Goal: Task Accomplishment & Management: Complete application form

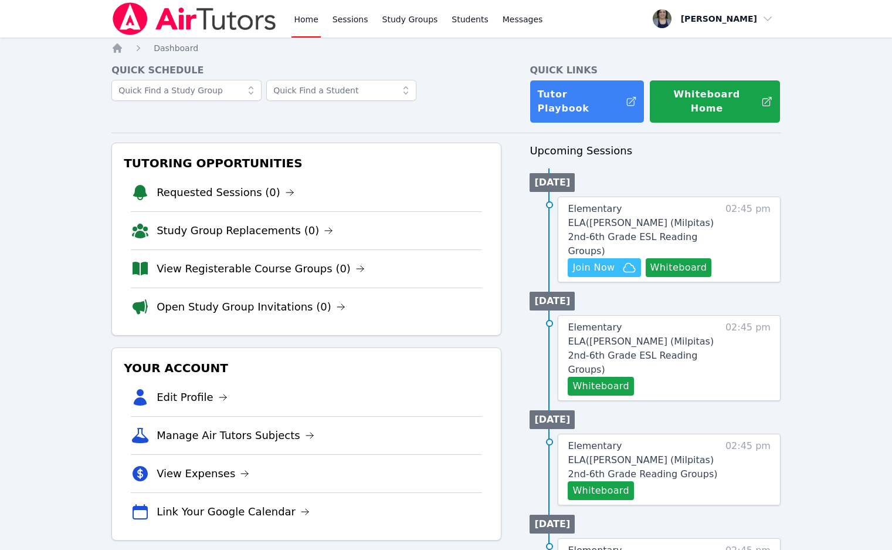
click at [655, 96] on button "Whiteboard Home" at bounding box center [714, 101] width 131 height 43
click at [674, 258] on button "Whiteboard" at bounding box center [679, 267] width 66 height 19
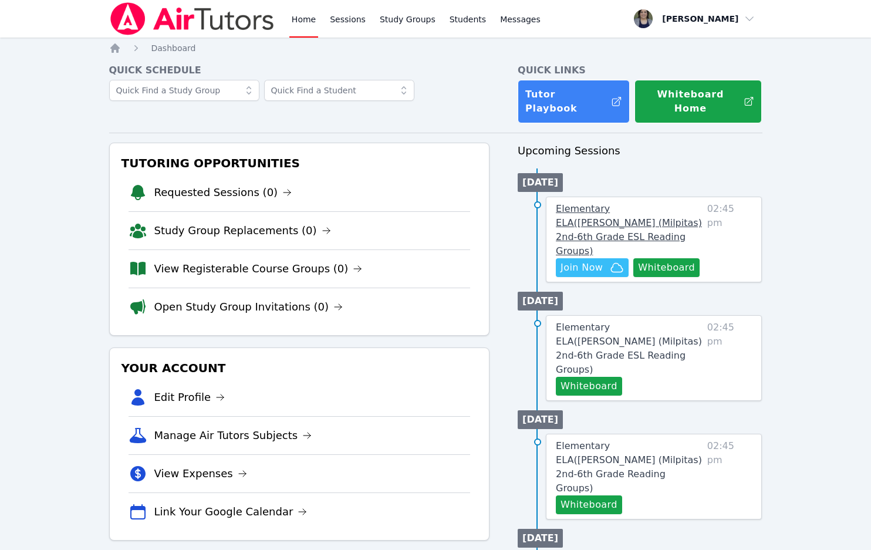
click at [642, 203] on span "Elementary ELA ( Randall (Milpitas) 2nd-6th Grade ESL Reading Groups )" at bounding box center [629, 229] width 146 height 53
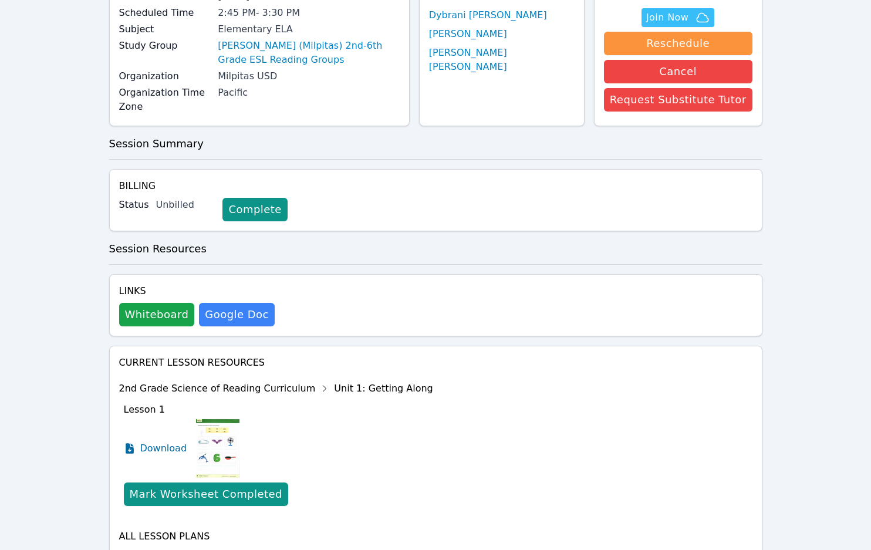
scroll to position [176, 0]
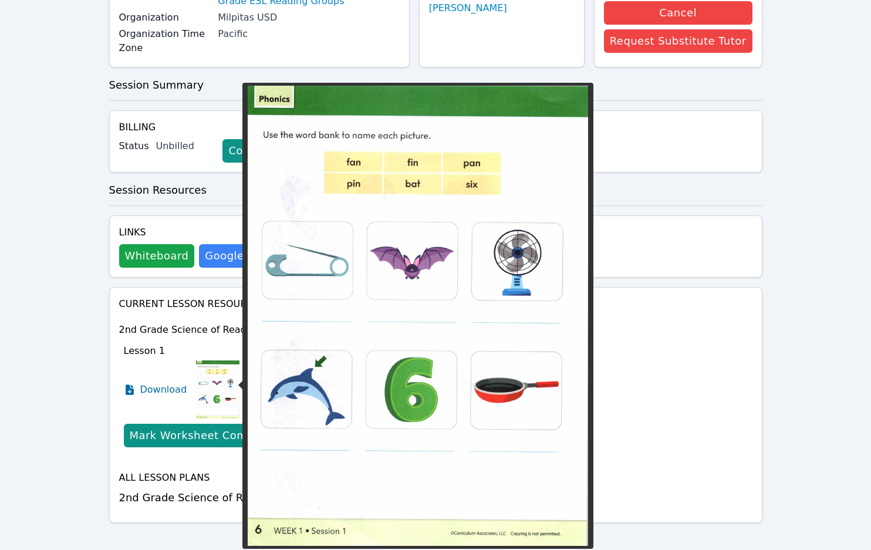
click at [215, 391] on img at bounding box center [217, 389] width 43 height 59
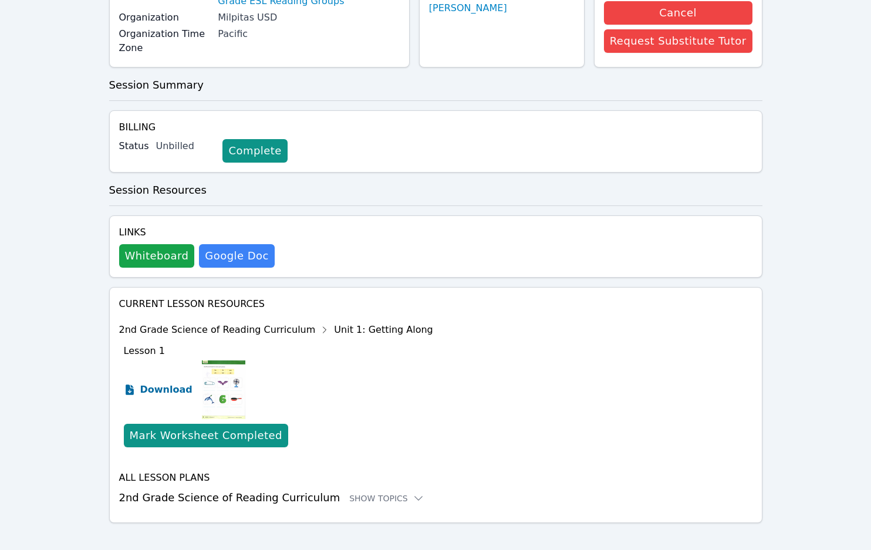
click at [164, 386] on span "Download" at bounding box center [166, 390] width 52 height 14
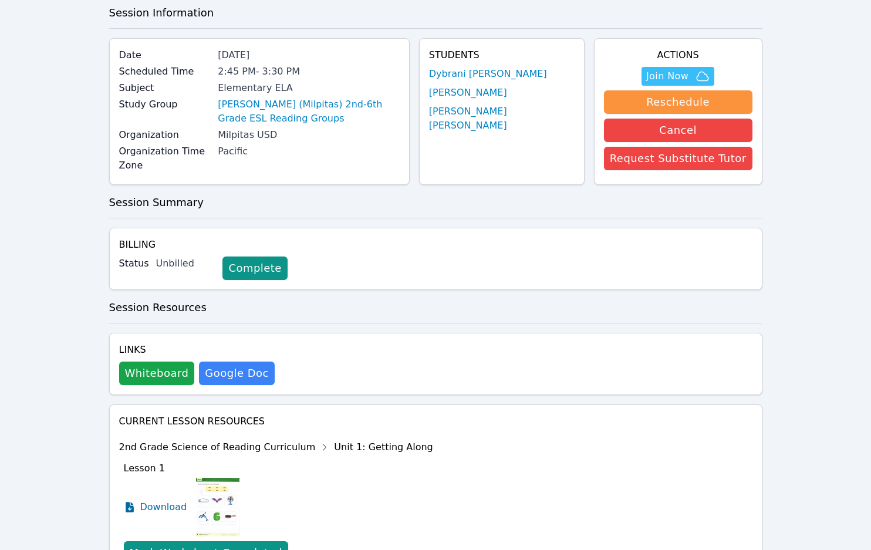
scroll to position [0, 0]
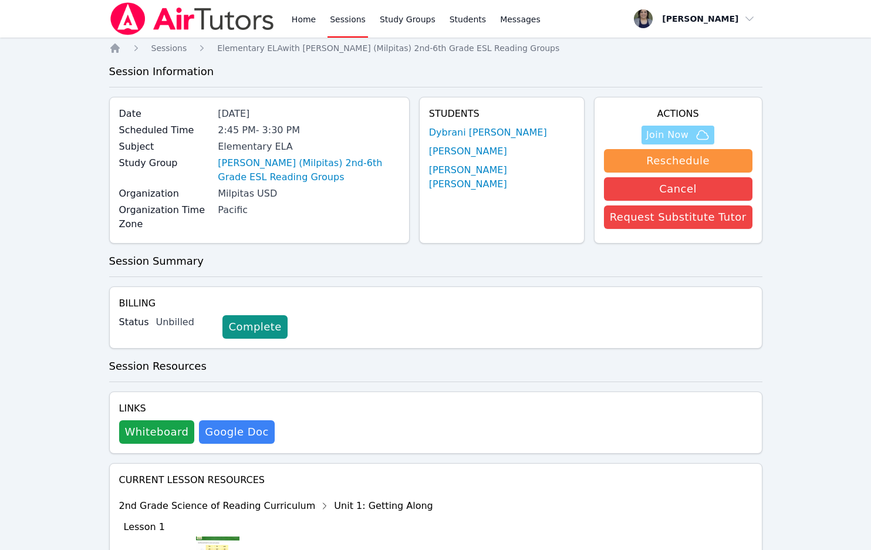
click at [674, 134] on span "Join Now" at bounding box center [667, 135] width 42 height 14
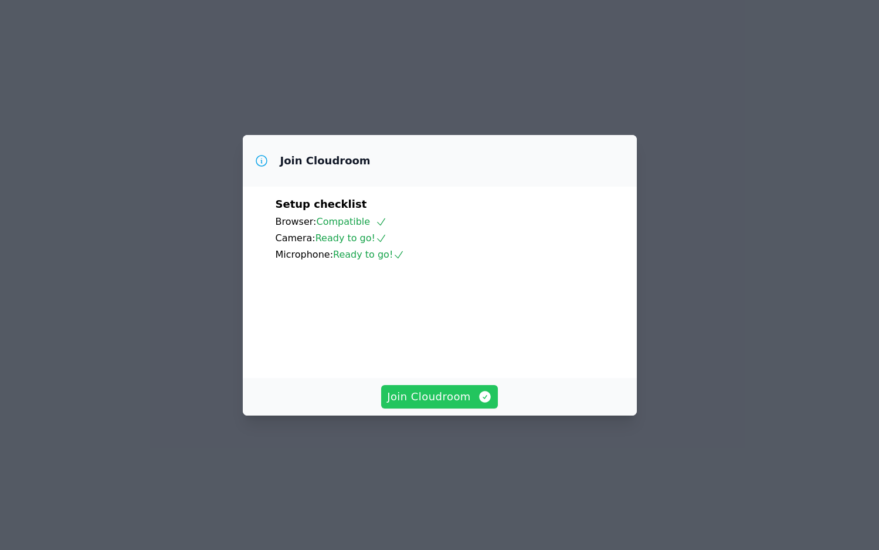
click at [435, 405] on span "Join Cloudroom" at bounding box center [439, 396] width 105 height 16
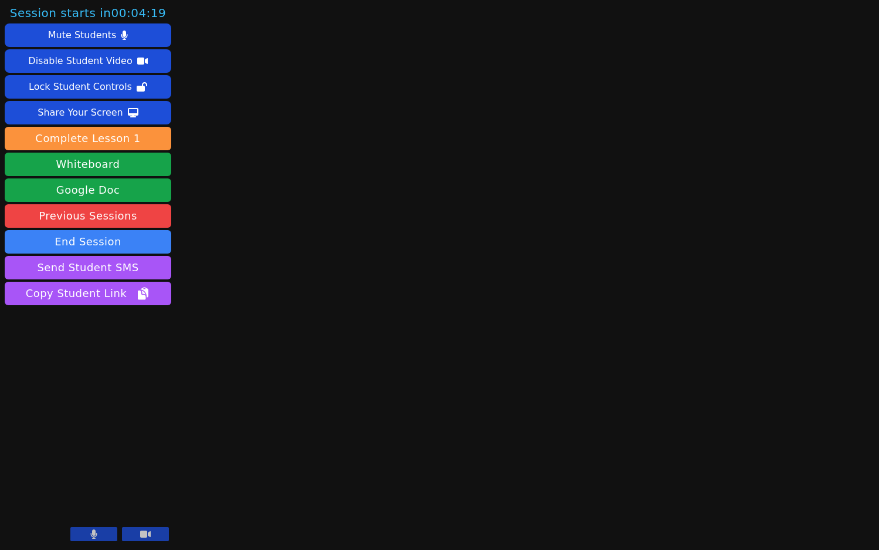
click at [96, 536] on icon at bounding box center [93, 533] width 7 height 9
click at [151, 538] on button at bounding box center [145, 534] width 47 height 14
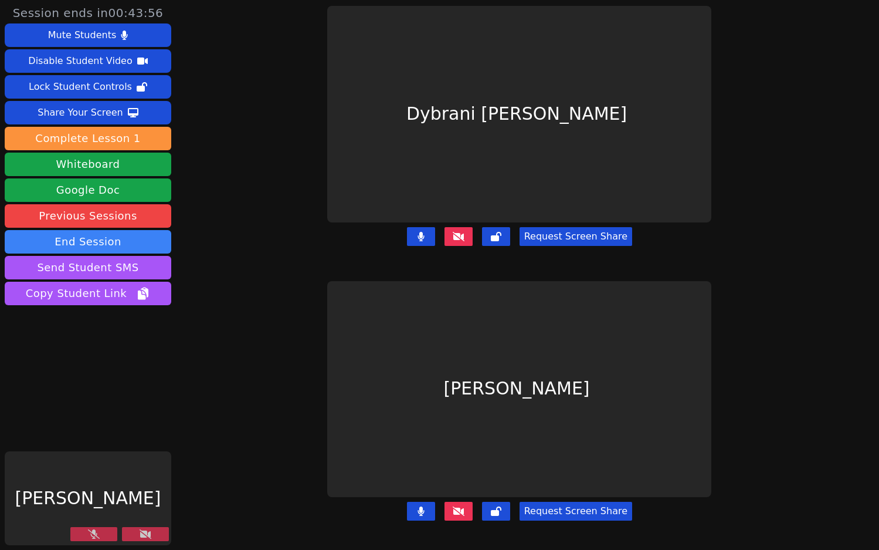
drag, startPoint x: 87, startPoint y: 533, endPoint x: 93, endPoint y: 533, distance: 5.9
click at [88, 533] on button at bounding box center [93, 534] width 47 height 14
click at [134, 535] on button at bounding box center [145, 534] width 47 height 14
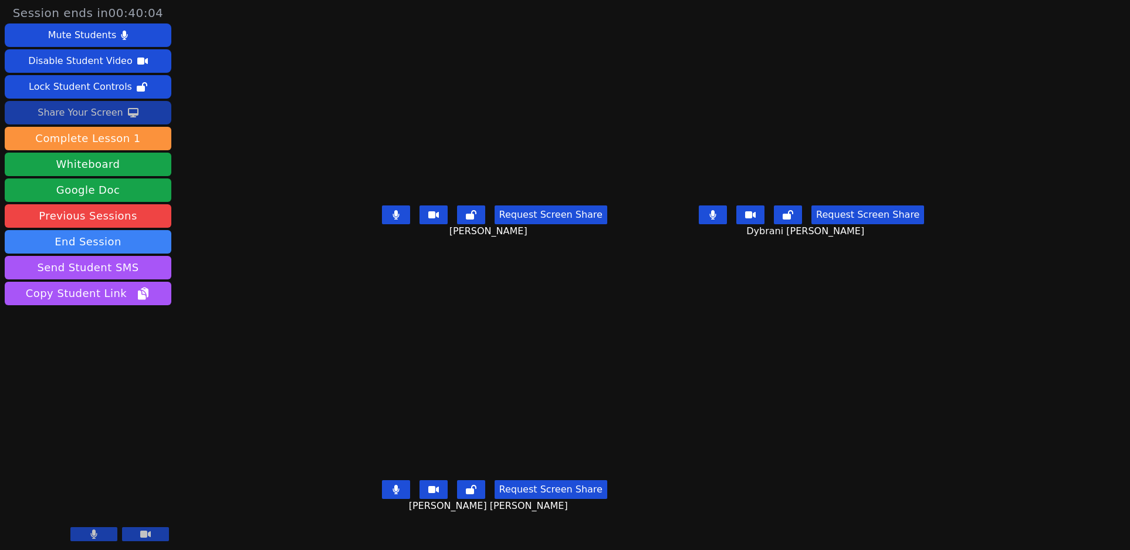
click at [80, 111] on div "Share Your Screen" at bounding box center [81, 112] width 86 height 19
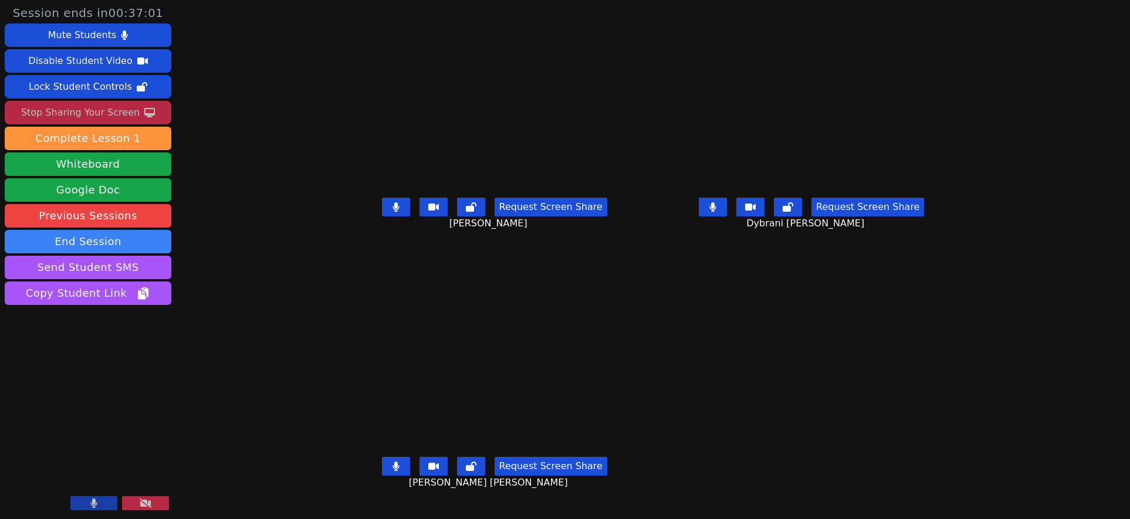
click at [727, 216] on button at bounding box center [713, 207] width 28 height 19
click at [382, 216] on button at bounding box center [396, 207] width 28 height 19
click at [382, 476] on button at bounding box center [396, 466] width 28 height 19
click at [382, 215] on button at bounding box center [396, 207] width 28 height 19
click at [382, 216] on button at bounding box center [396, 207] width 28 height 19
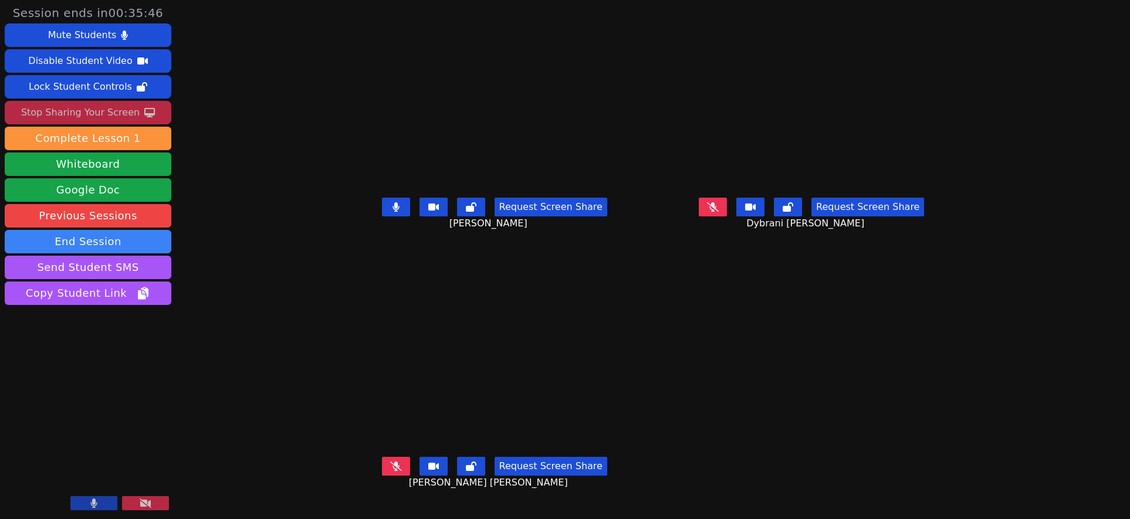
click at [419, 475] on button at bounding box center [433, 466] width 28 height 19
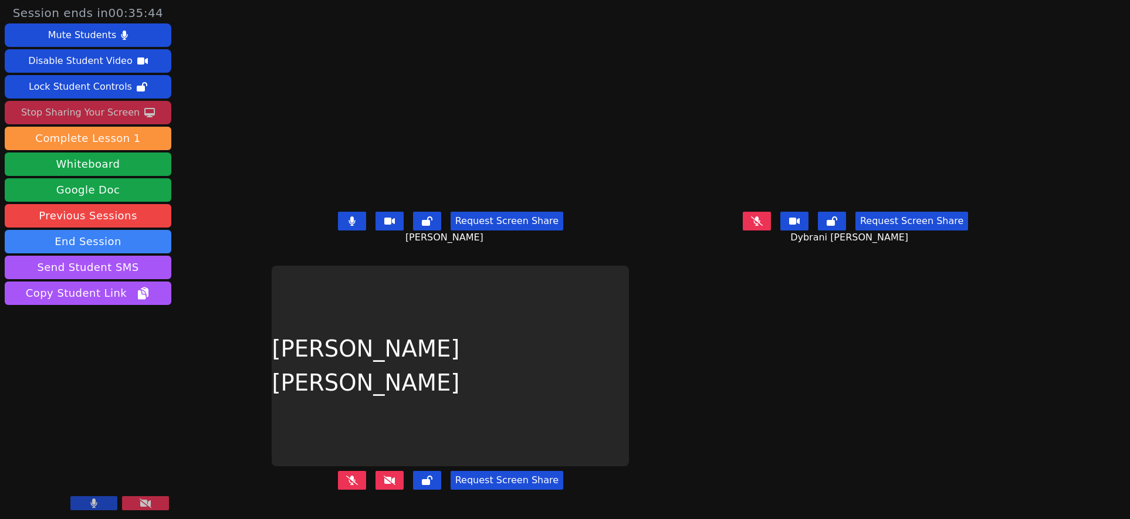
click at [391, 481] on icon at bounding box center [390, 480] width 12 height 9
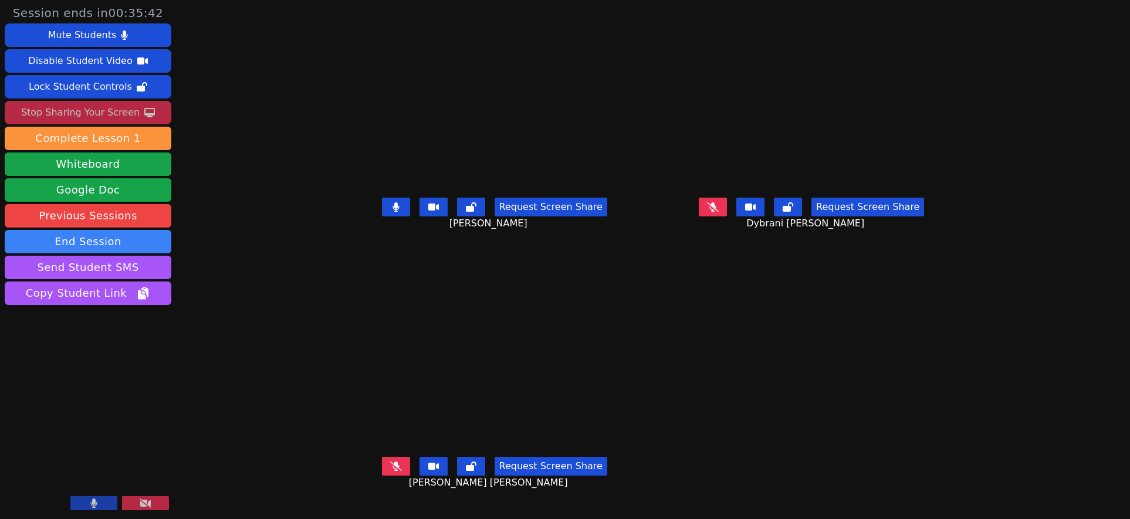
click at [390, 471] on icon at bounding box center [396, 466] width 12 height 9
click at [719, 212] on icon at bounding box center [713, 206] width 12 height 9
click at [382, 216] on button at bounding box center [396, 207] width 28 height 19
click at [727, 216] on button at bounding box center [713, 207] width 28 height 19
click at [392, 471] on icon at bounding box center [395, 466] width 6 height 9
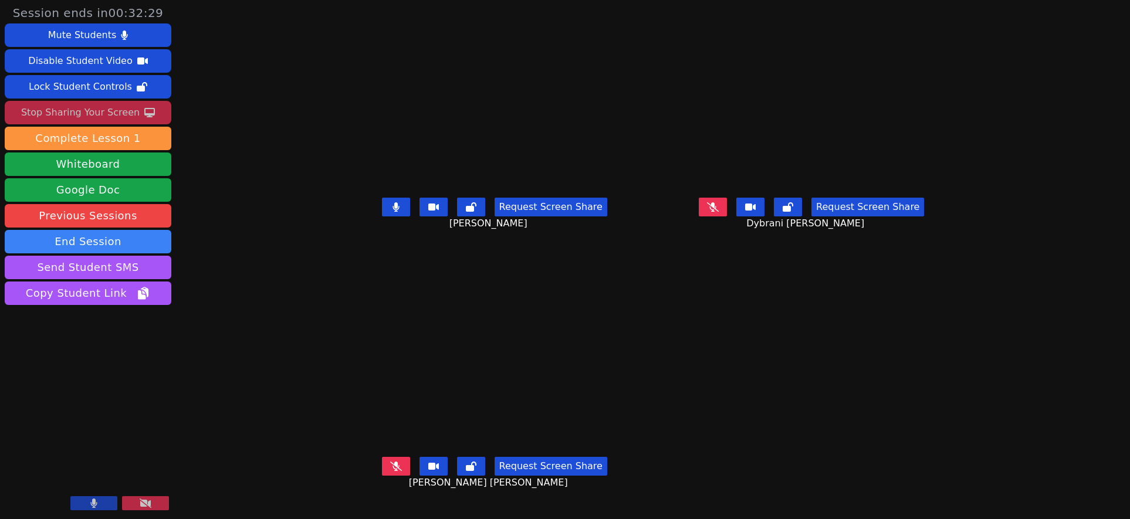
scroll to position [9, 0]
click at [390, 468] on icon at bounding box center [396, 466] width 12 height 9
click at [392, 212] on icon at bounding box center [395, 206] width 7 height 9
click at [390, 212] on icon at bounding box center [396, 206] width 12 height 9
click at [719, 212] on icon at bounding box center [713, 206] width 12 height 9
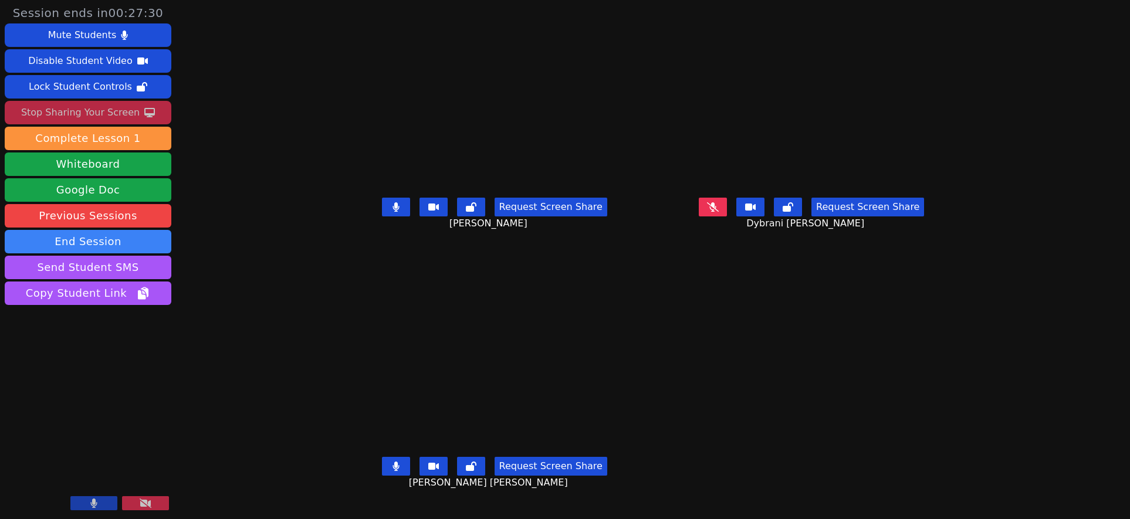
click at [719, 209] on icon at bounding box center [713, 206] width 12 height 9
click at [392, 467] on icon at bounding box center [395, 466] width 7 height 9
click at [382, 471] on button at bounding box center [396, 466] width 28 height 19
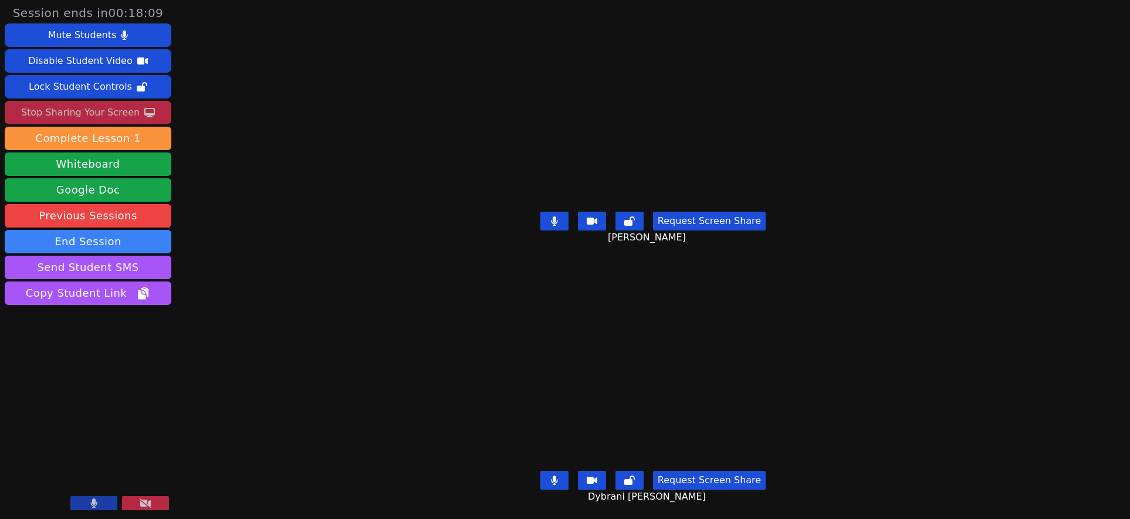
scroll to position [0, 0]
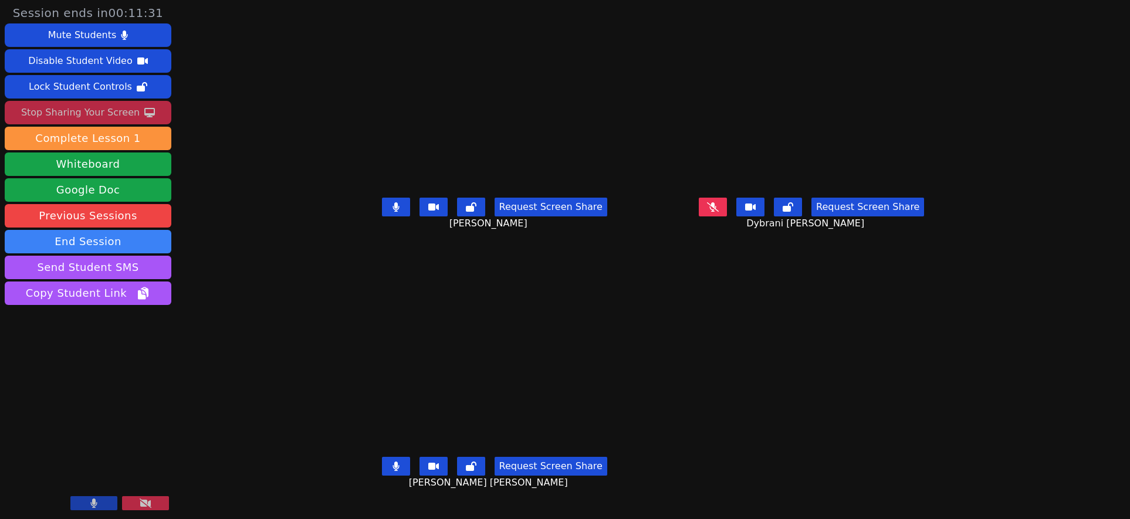
click at [719, 212] on icon at bounding box center [713, 206] width 12 height 9
click at [428, 471] on icon at bounding box center [433, 466] width 11 height 9
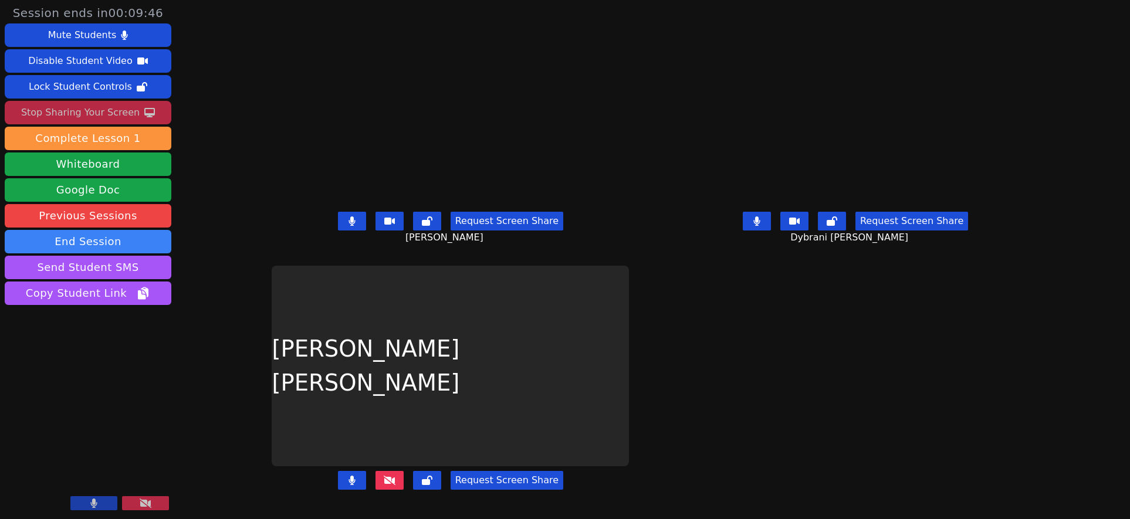
click at [395, 483] on icon at bounding box center [390, 480] width 12 height 9
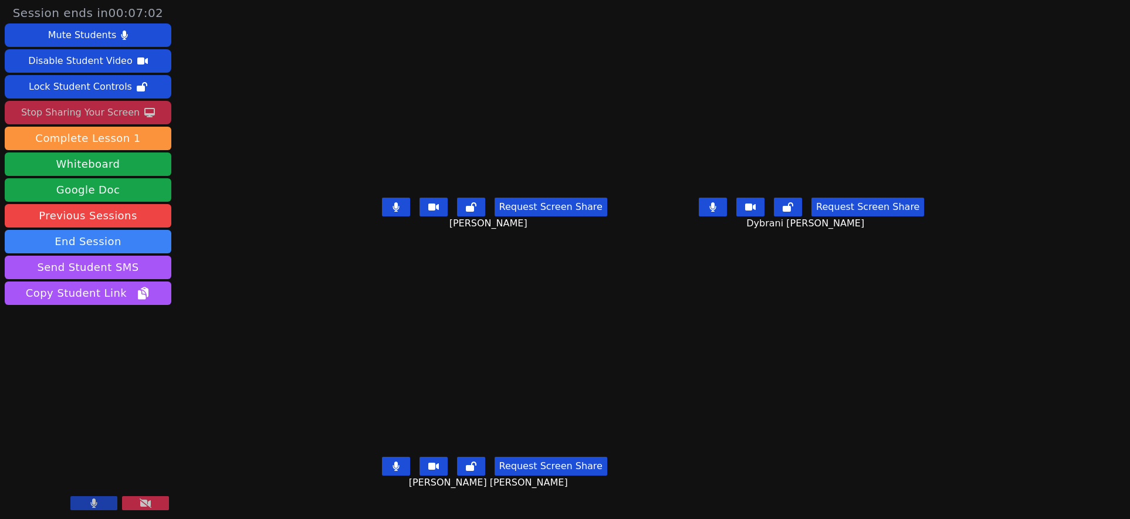
scroll to position [9, 0]
click at [382, 472] on button at bounding box center [396, 466] width 28 height 19
click at [382, 214] on button at bounding box center [396, 207] width 28 height 19
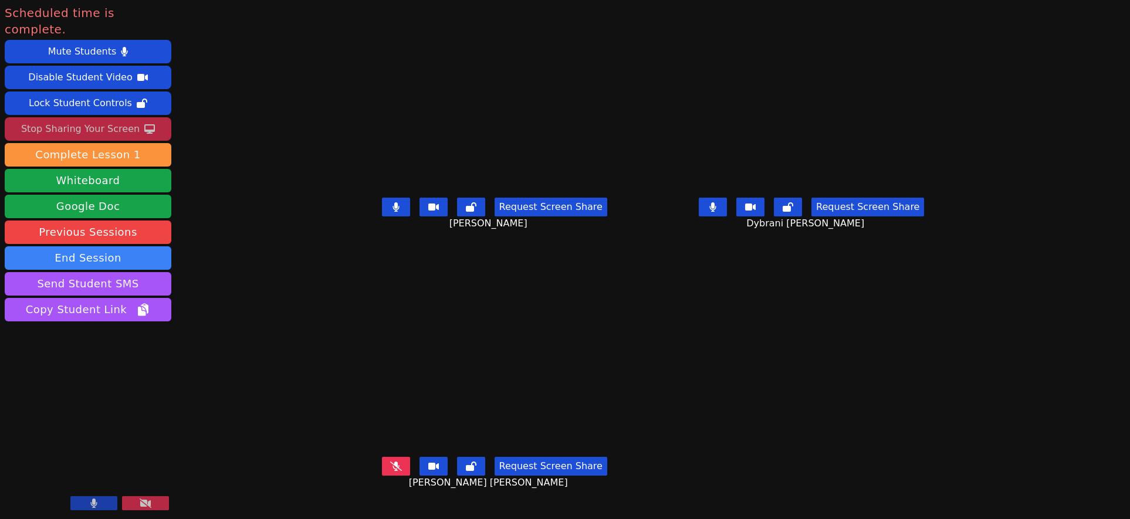
scroll to position [0, 0]
click at [104, 246] on button "End Session" at bounding box center [88, 257] width 167 height 23
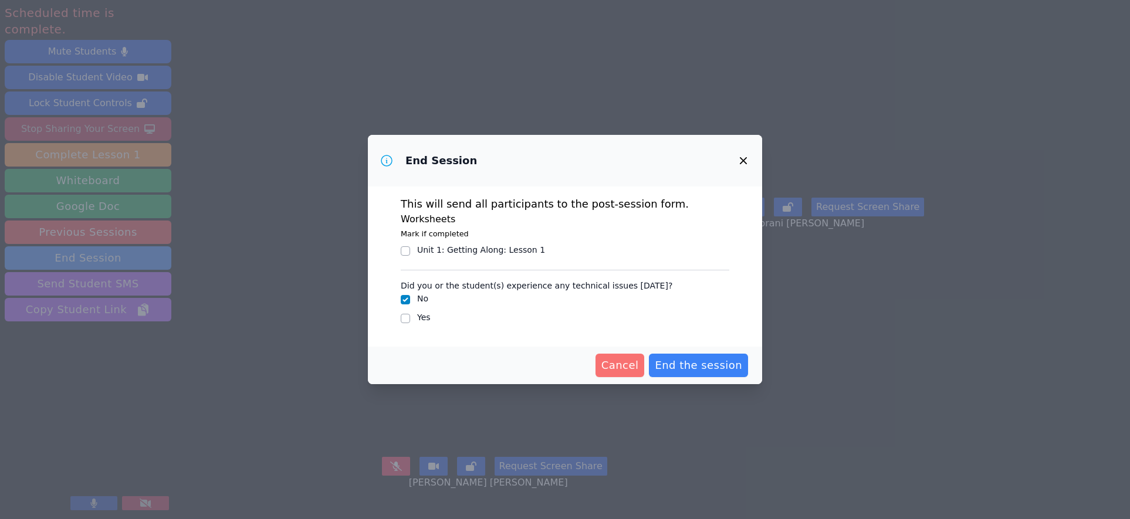
click at [618, 360] on span "Cancel" at bounding box center [620, 365] width 38 height 16
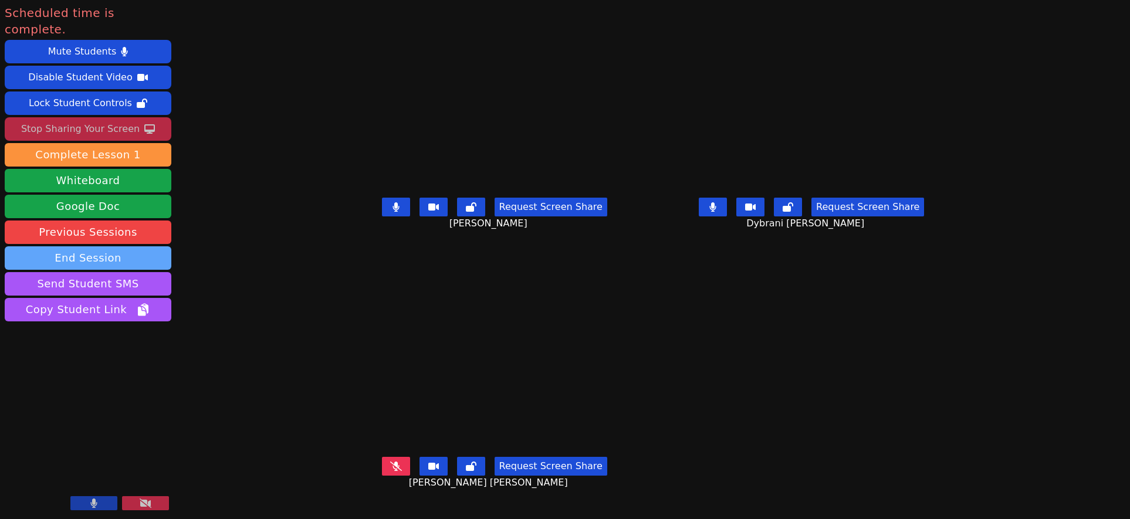
click at [138, 246] on button "End Session" at bounding box center [88, 257] width 167 height 23
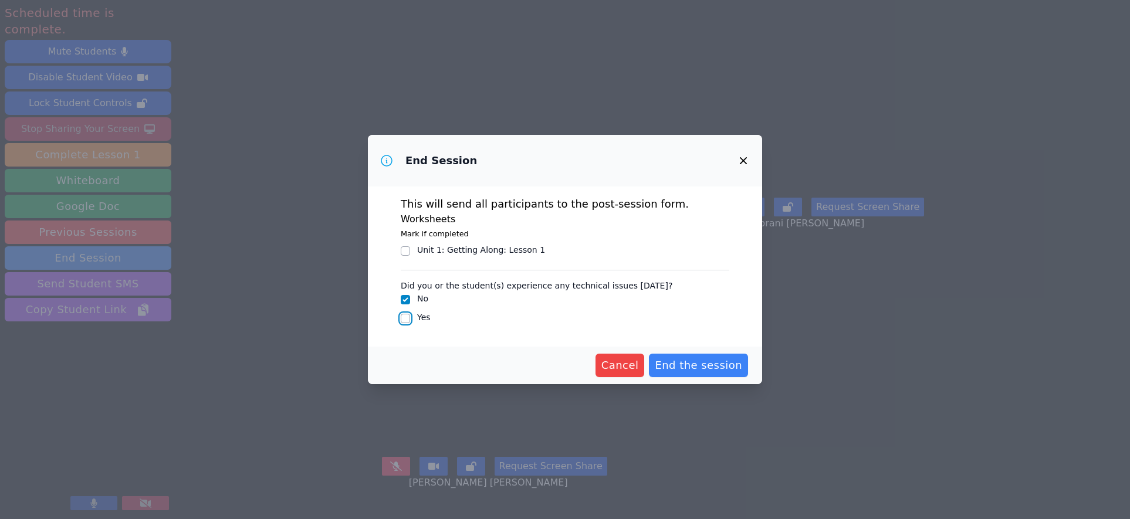
click at [408, 317] on input "Yes" at bounding box center [405, 318] width 9 height 9
checkbox input "true"
checkbox input "false"
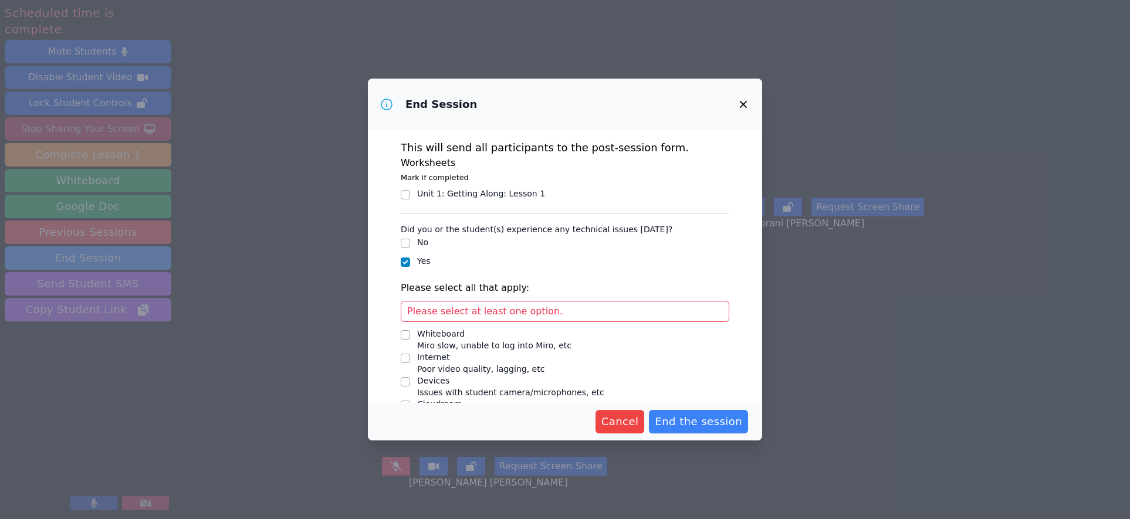
click at [594, 311] on div "Please select at least one option." at bounding box center [565, 311] width 329 height 21
click at [403, 332] on input "Whiteboard Miro slow, unable to log into Miro, etc" at bounding box center [405, 334] width 9 height 9
checkbox input "true"
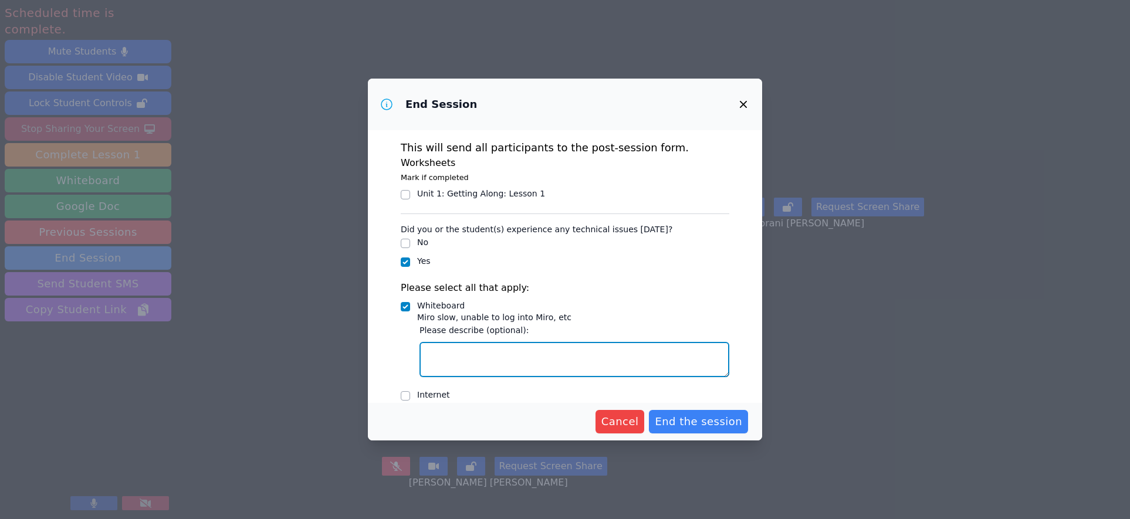
click at [454, 351] on textarea "Whiteboard Miro slow, unable to log into Miro, etc" at bounding box center [574, 359] width 310 height 35
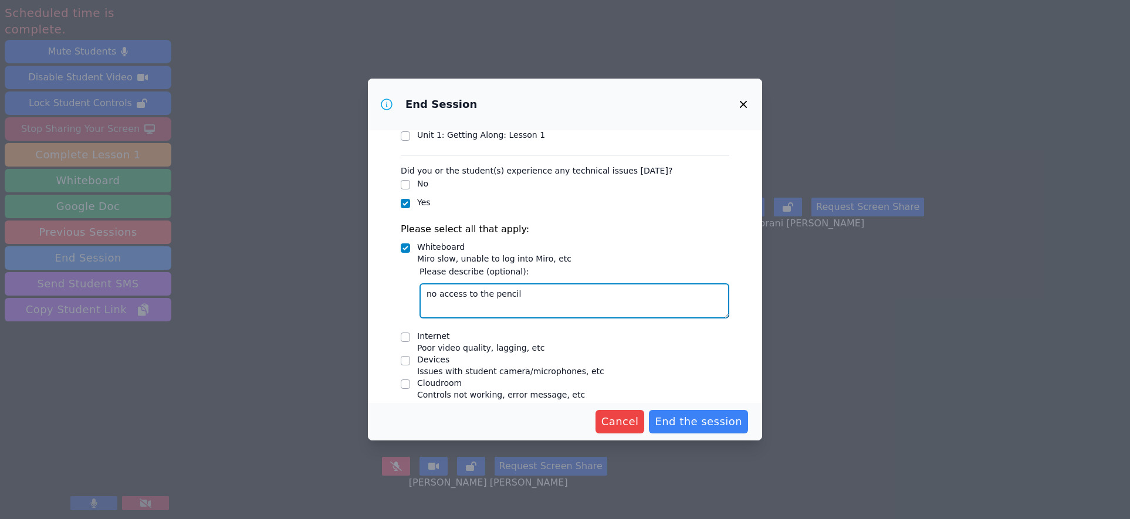
type textarea "no access to the pencil"
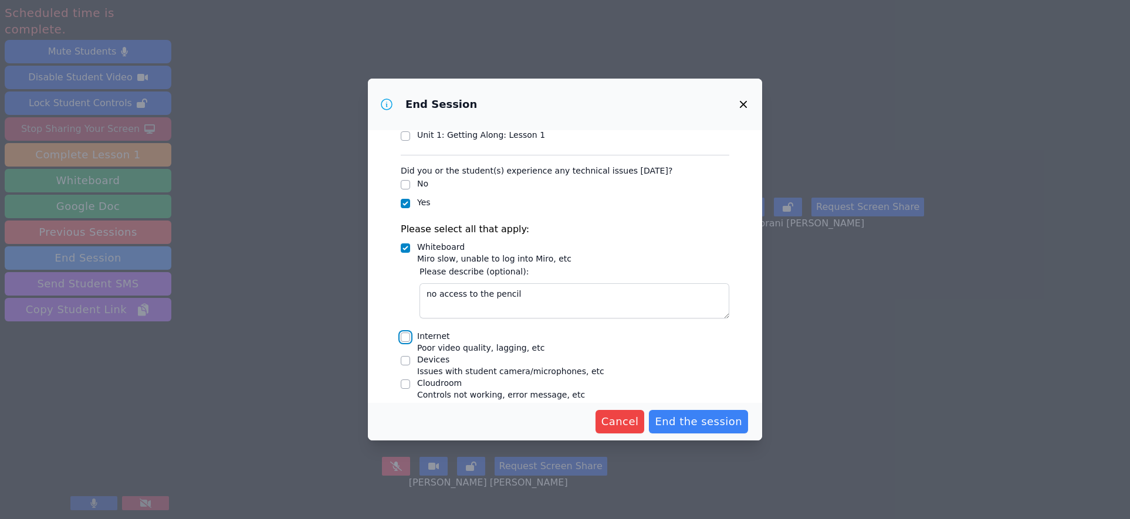
click at [404, 340] on input "Internet Poor video quality, lagging, etc" at bounding box center [405, 337] width 9 height 9
checkbox input "true"
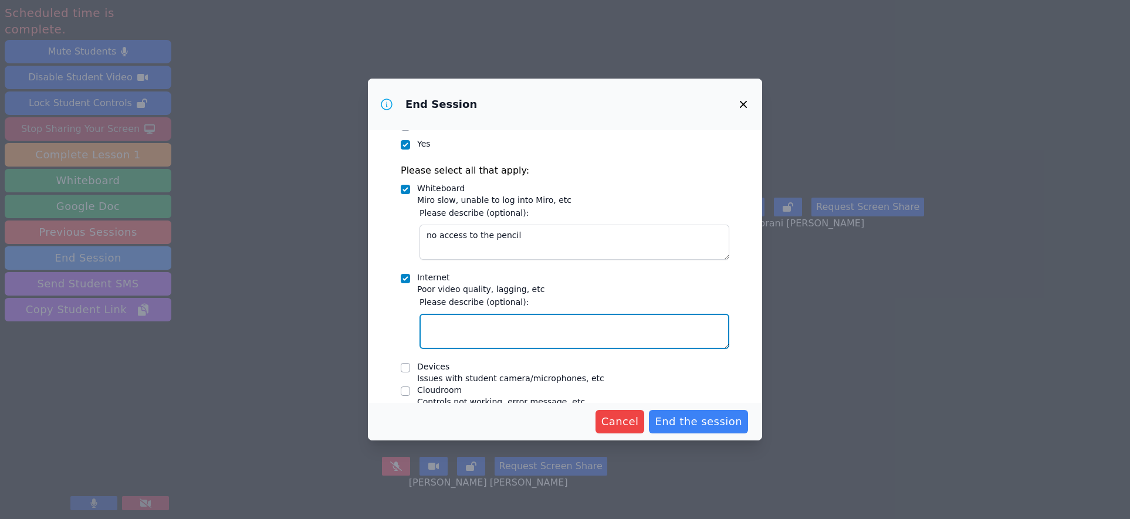
click at [447, 331] on textarea "Internet Poor video quality, lagging, etc" at bounding box center [574, 331] width 310 height 35
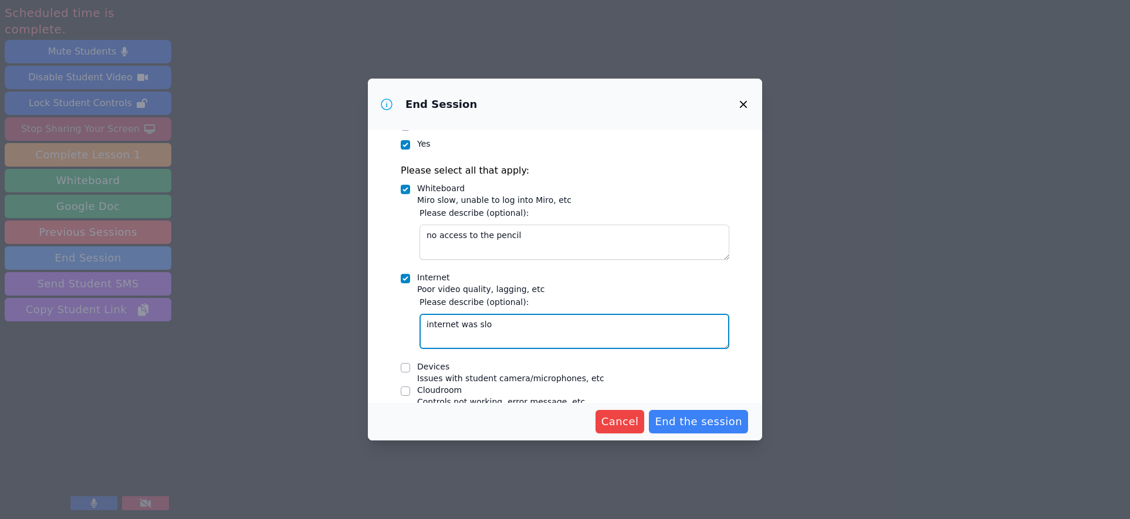
type textarea "internet was slow"
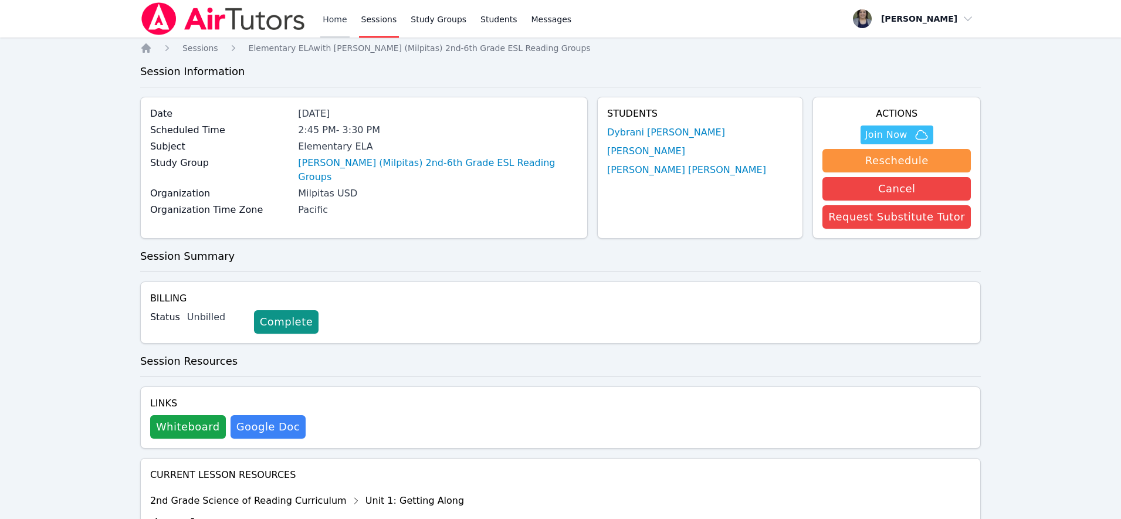
click at [337, 19] on link "Home" at bounding box center [334, 19] width 29 height 38
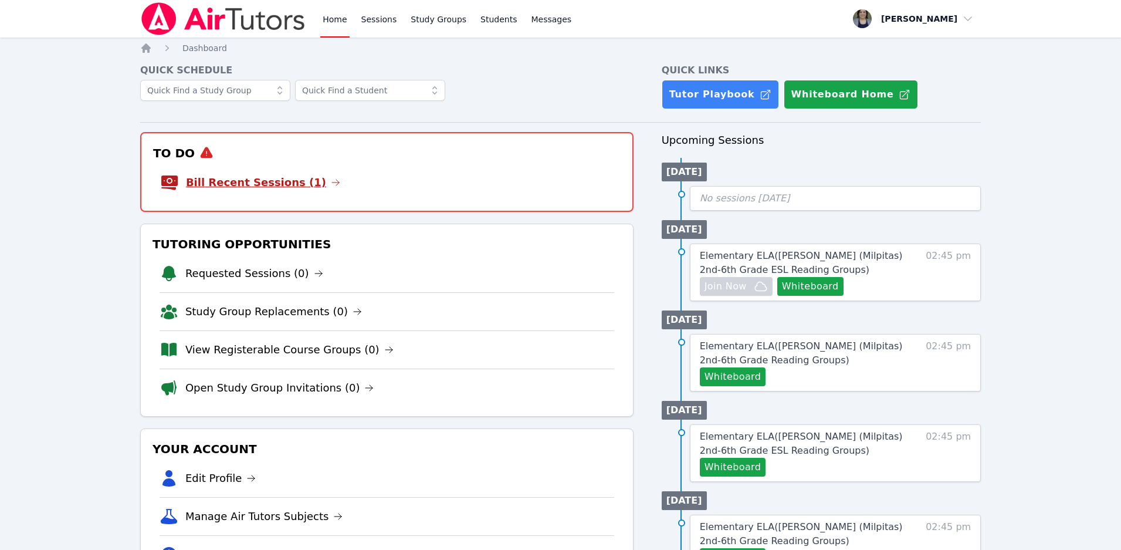
click at [270, 183] on link "Bill Recent Sessions (1)" at bounding box center [263, 182] width 154 height 16
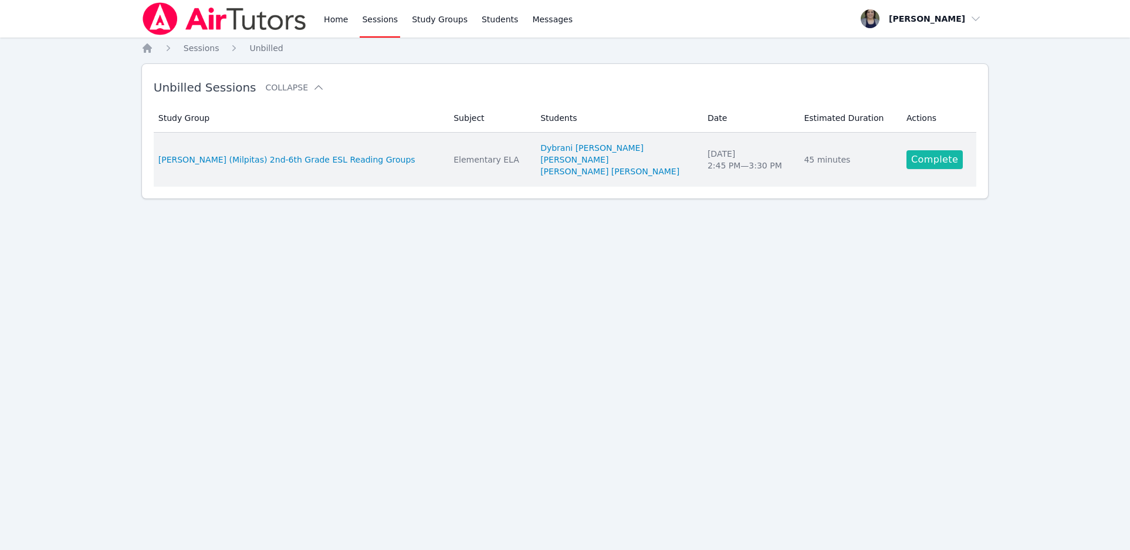
click at [940, 156] on link "Complete" at bounding box center [934, 159] width 56 height 19
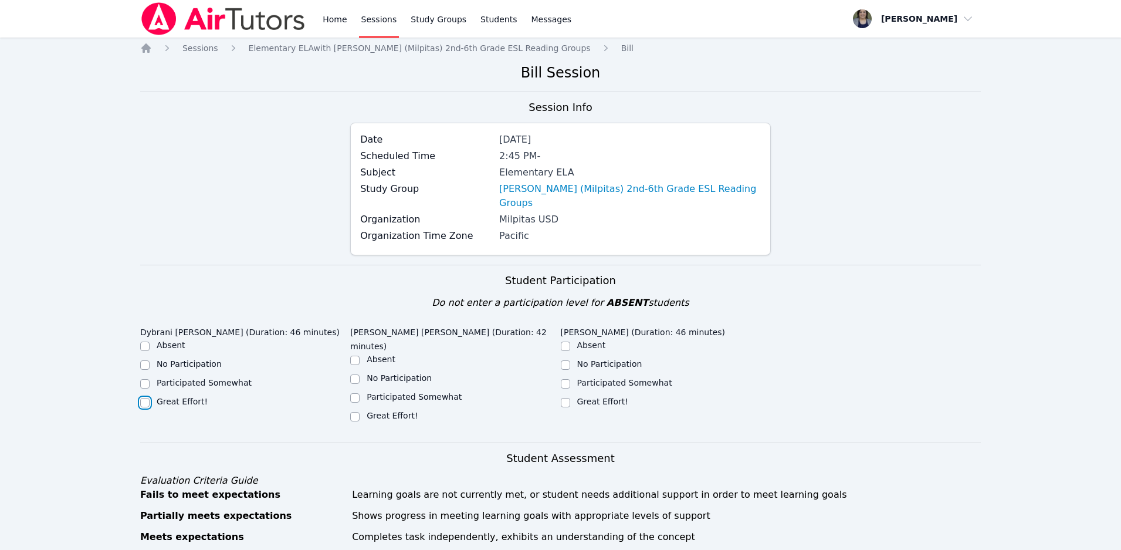
click at [147, 398] on input "Great Effort!" at bounding box center [144, 402] width 9 height 9
checkbox input "true"
click at [354, 393] on input "Participated Somewhat" at bounding box center [354, 397] width 9 height 9
checkbox input "true"
click at [565, 398] on input "Great Effort!" at bounding box center [565, 402] width 9 height 9
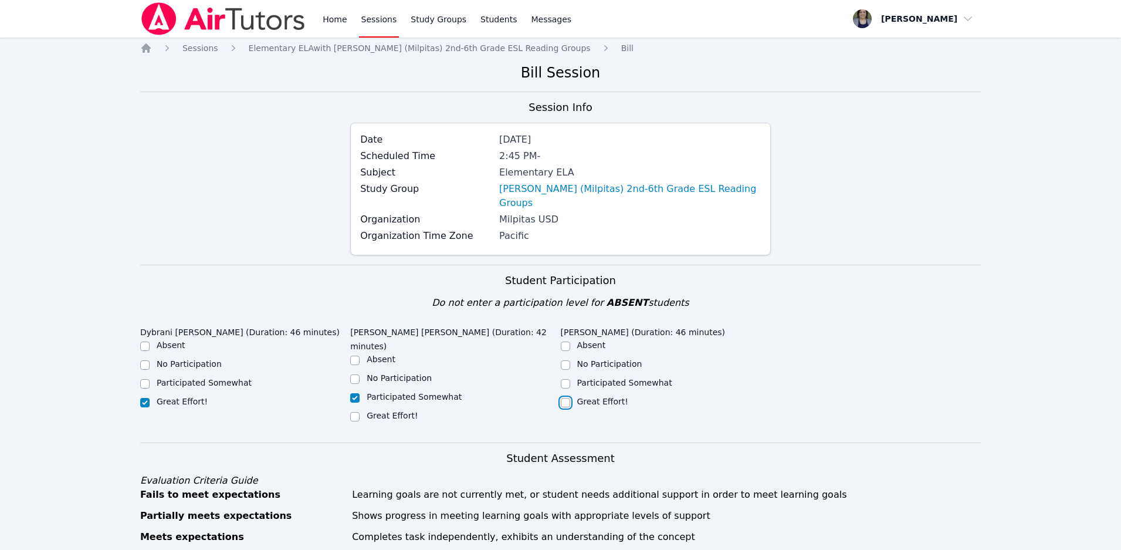
checkbox input "true"
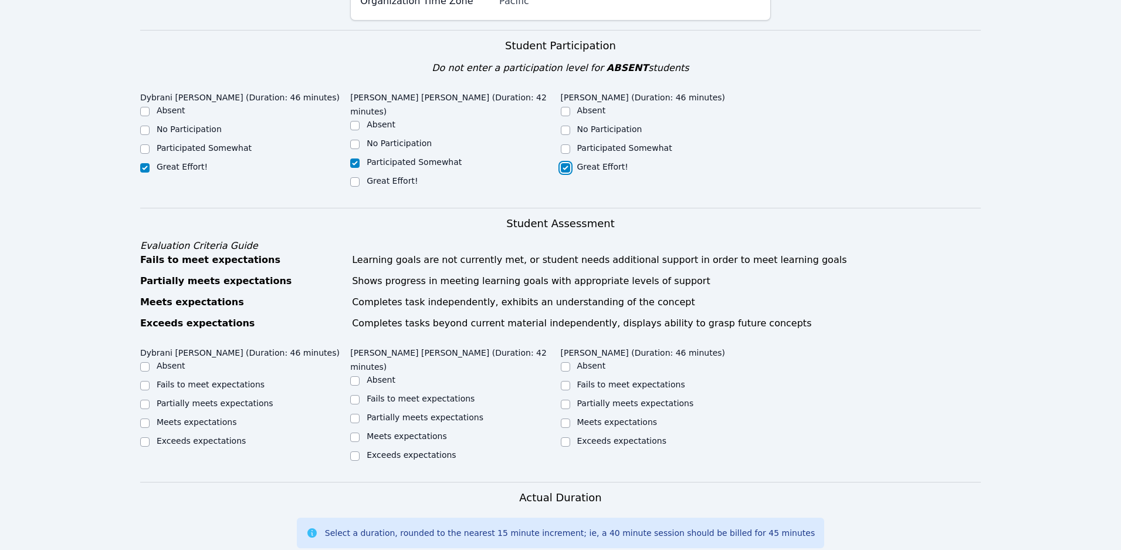
scroll to position [293, 0]
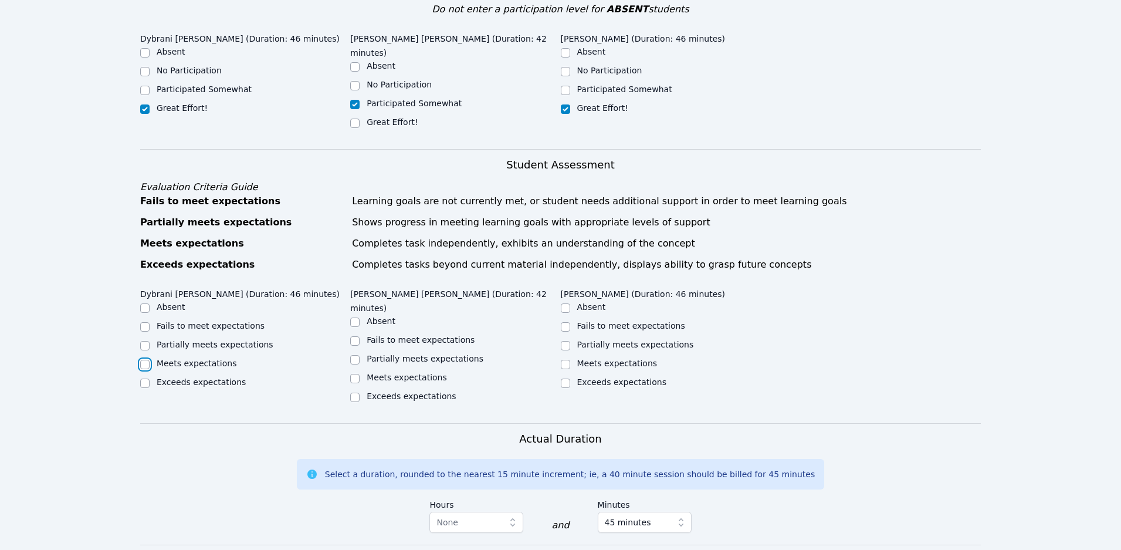
click at [141, 360] on input "Meets expectations" at bounding box center [144, 364] width 9 height 9
checkbox input "true"
click at [355, 353] on div at bounding box center [354, 360] width 9 height 14
click at [568, 360] on input "Meets expectations" at bounding box center [565, 364] width 9 height 9
checkbox input "true"
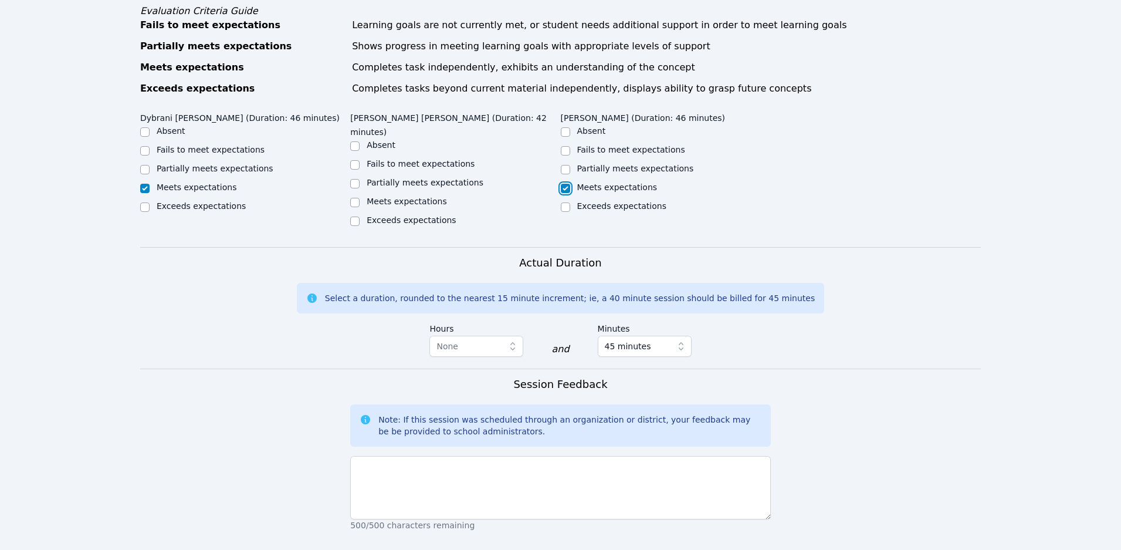
scroll to position [528, 0]
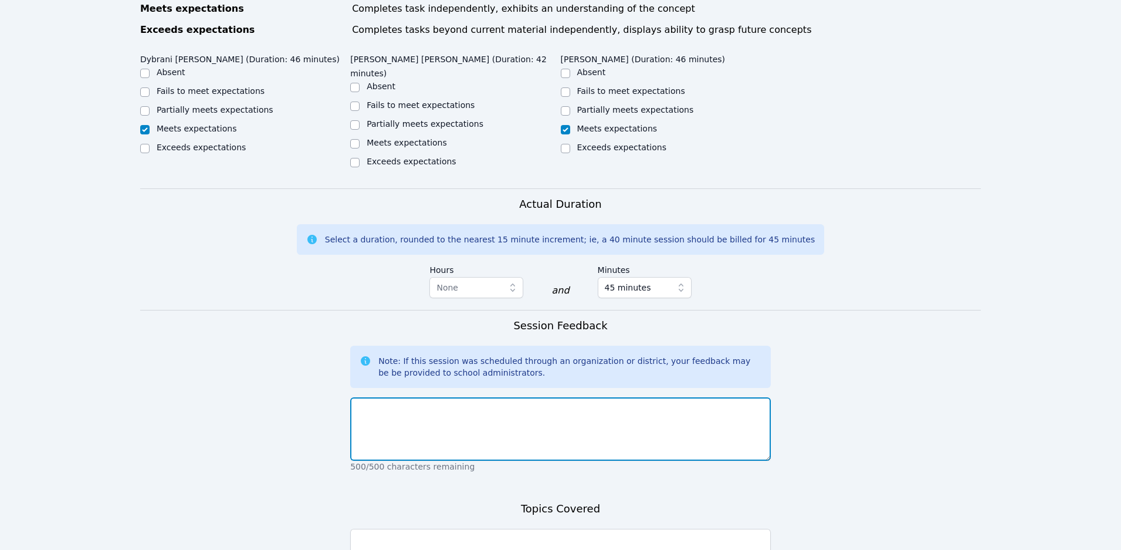
click at [556, 397] on textarea at bounding box center [560, 428] width 421 height 63
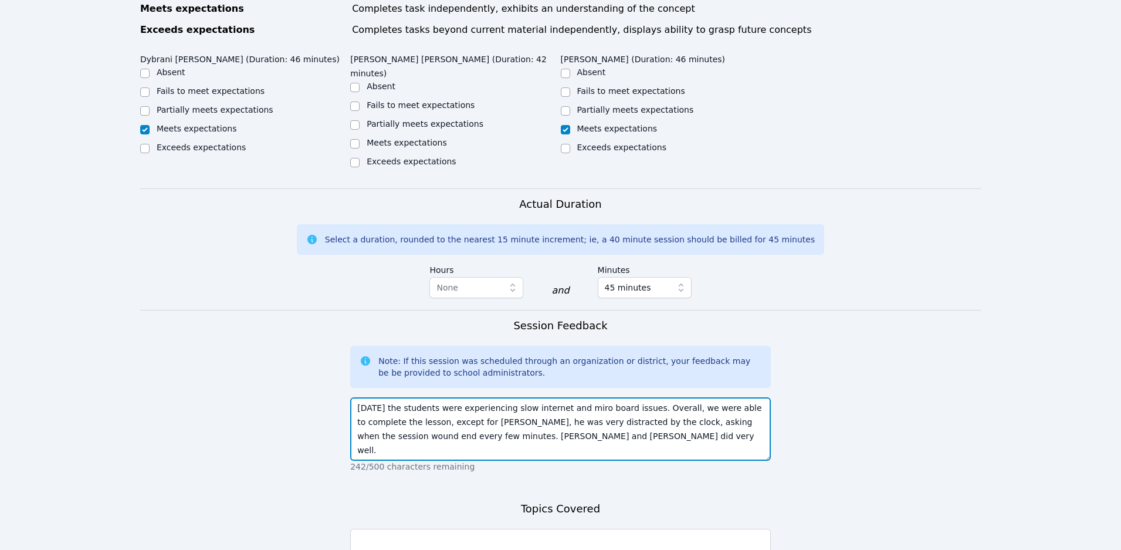
type textarea "[DATE] the students were experiencing slow internet and miro board issues. Over…"
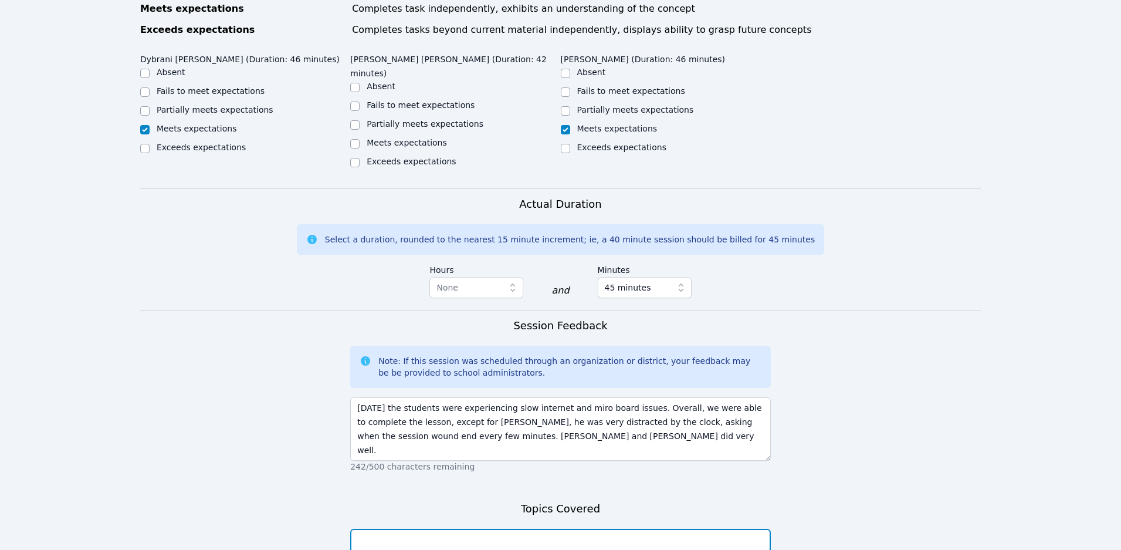
click at [500, 519] on textarea at bounding box center [560, 560] width 421 height 63
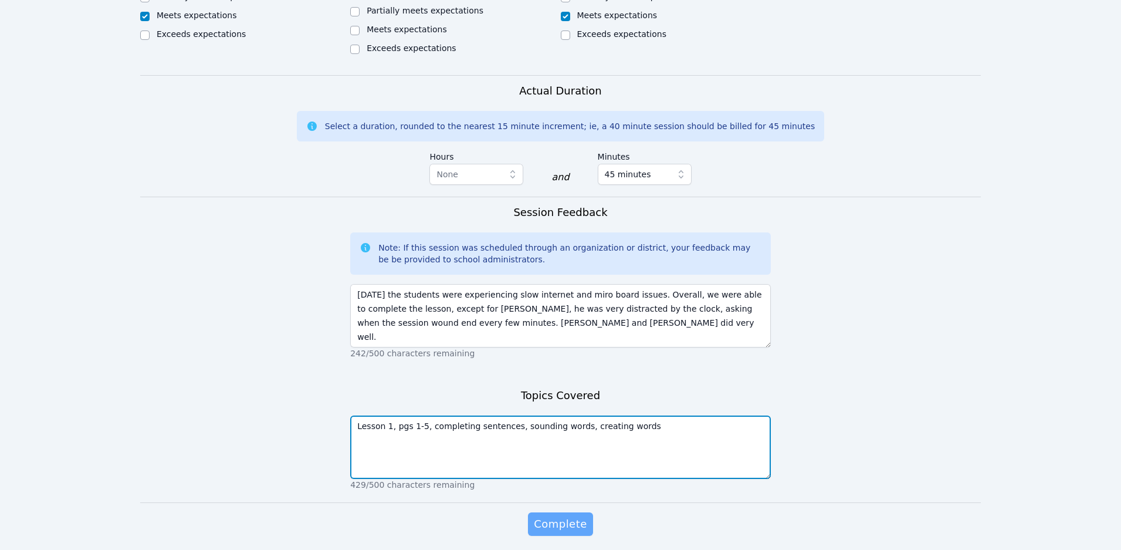
type textarea "Lesson 1, pgs 1-5, completing sentences, sounding words, creating words"
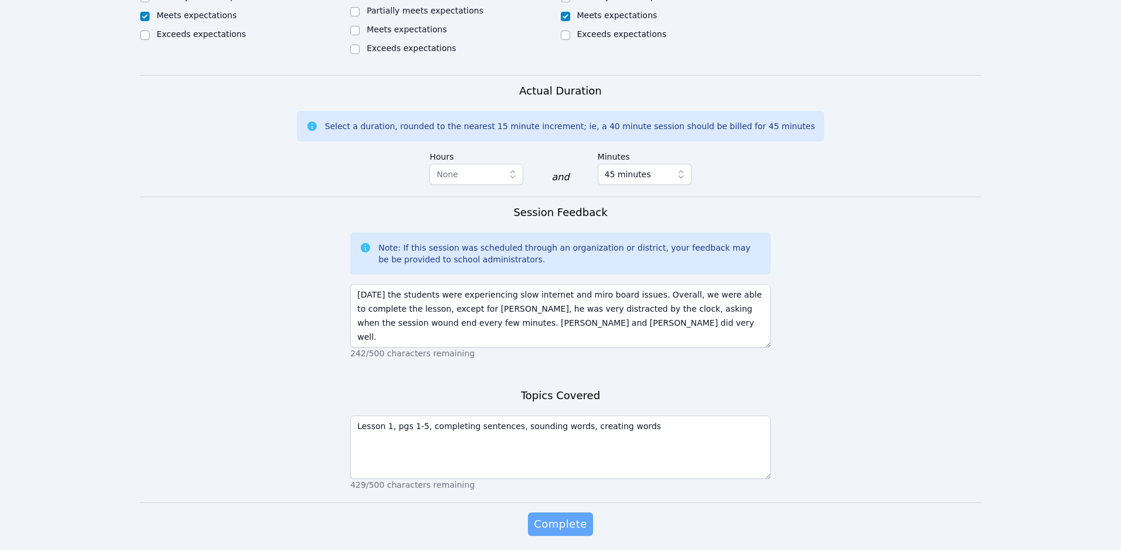
click at [576, 516] on span "Complete" at bounding box center [560, 524] width 53 height 16
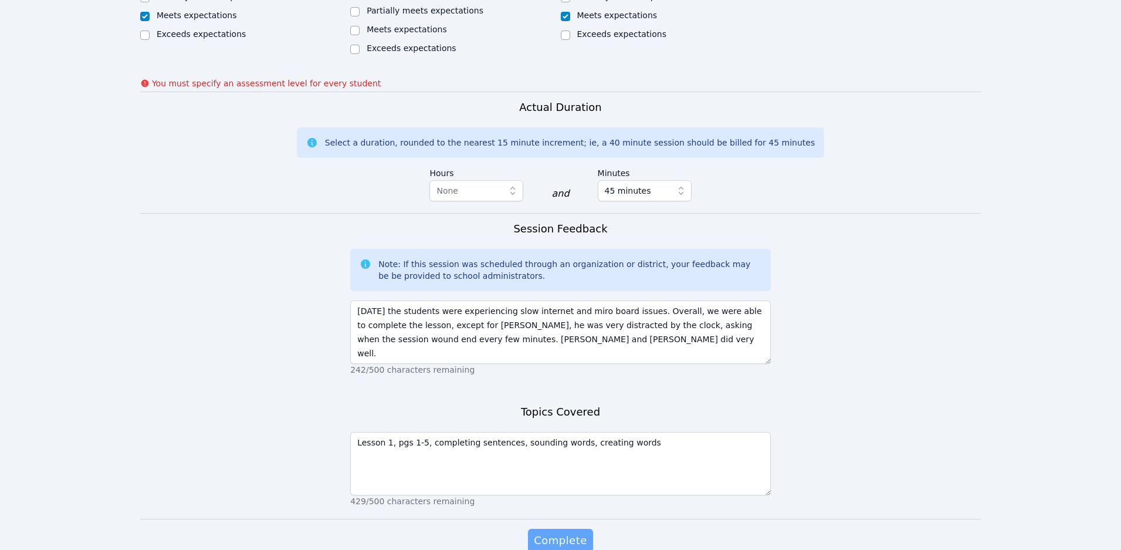
click at [576, 519] on span "Complete" at bounding box center [560, 540] width 53 height 16
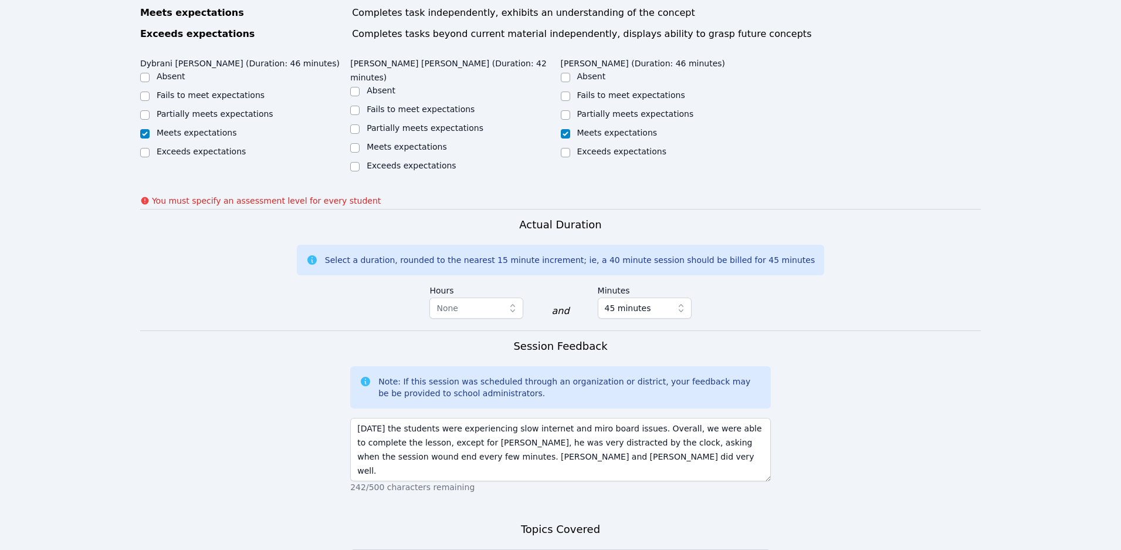
scroll to position [465, 0]
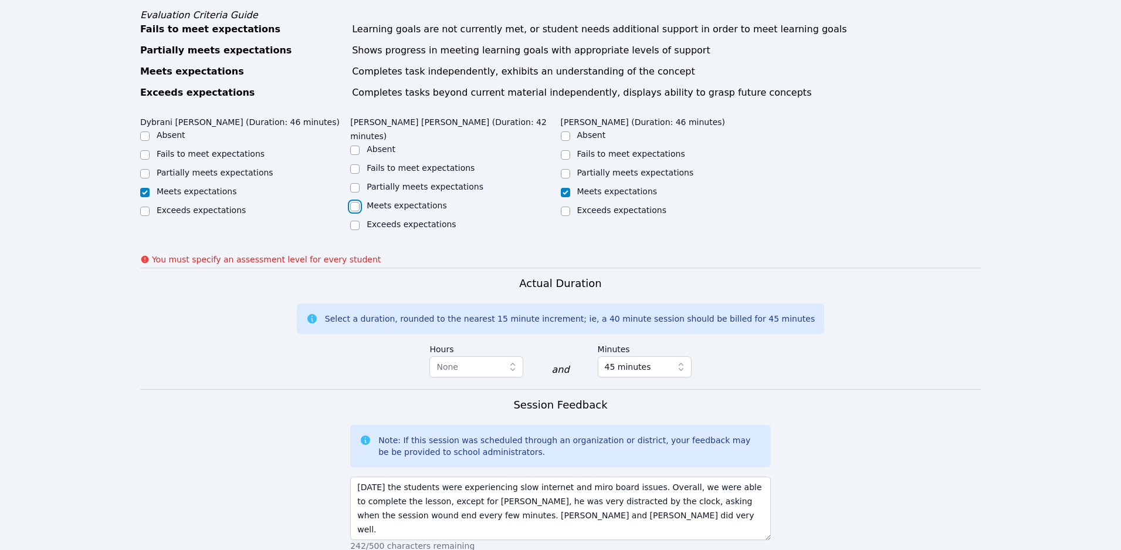
click at [352, 202] on input "Meets expectations" at bounding box center [354, 206] width 9 height 9
checkbox input "true"
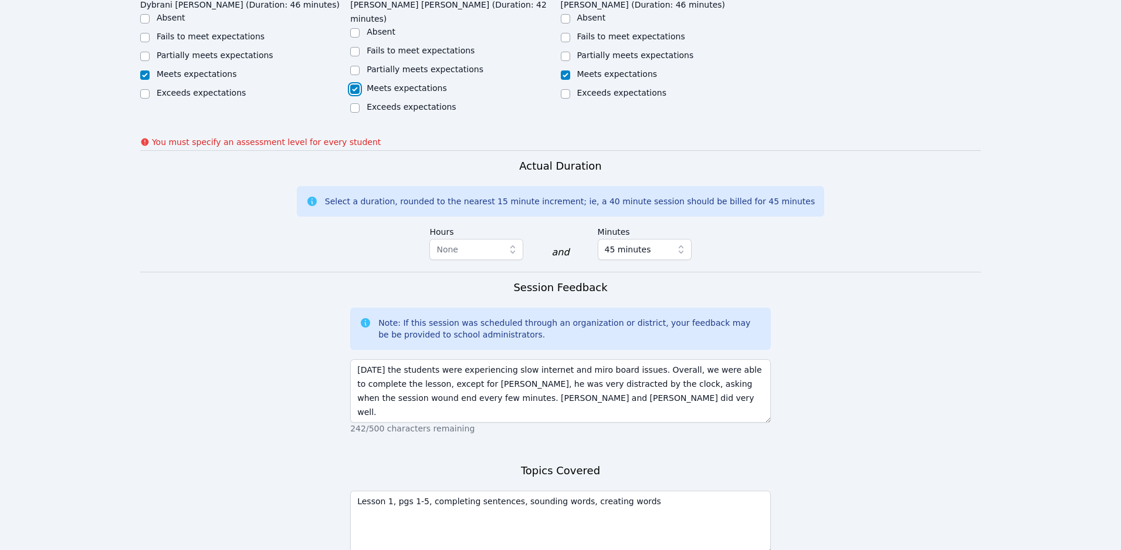
scroll to position [658, 0]
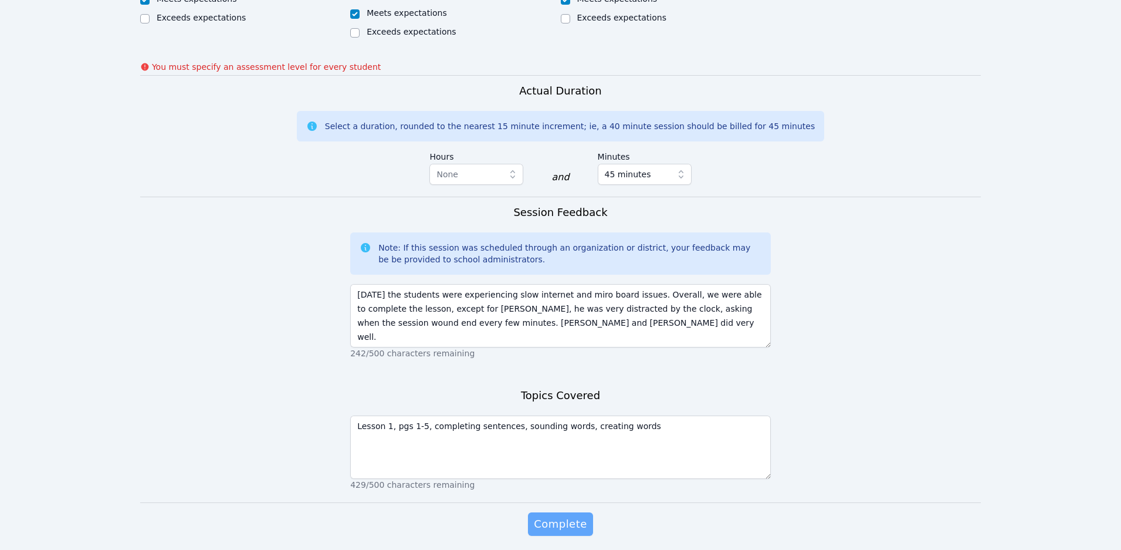
click at [564, 516] on span "Complete" at bounding box center [560, 524] width 53 height 16
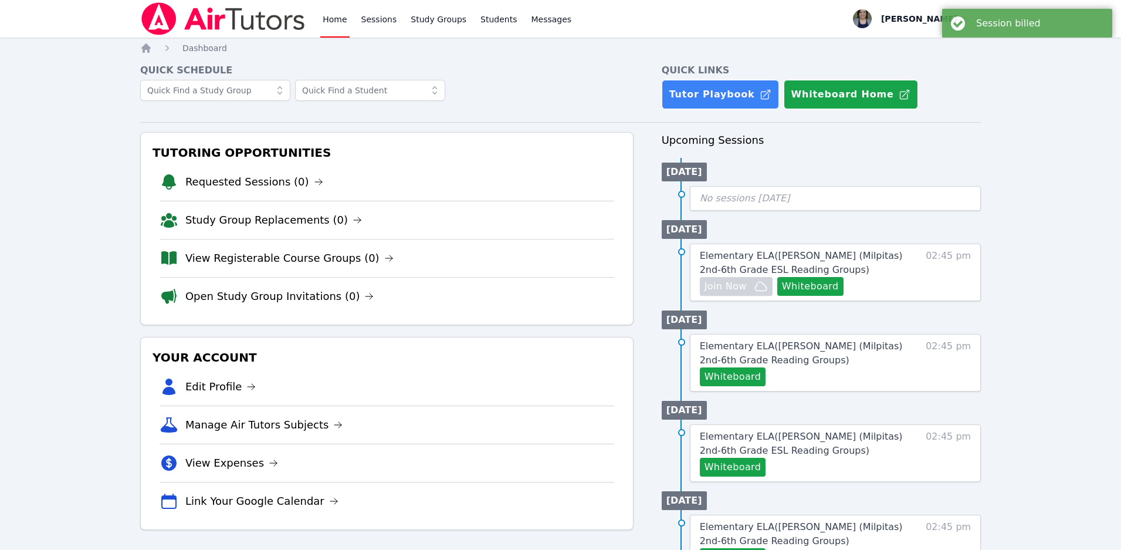
click at [1049, 140] on div "Home Sessions Study Groups Students Messages Open user menu [PERSON_NAME] Open …" at bounding box center [560, 533] width 1121 height 1067
